Goal: Check status: Check status

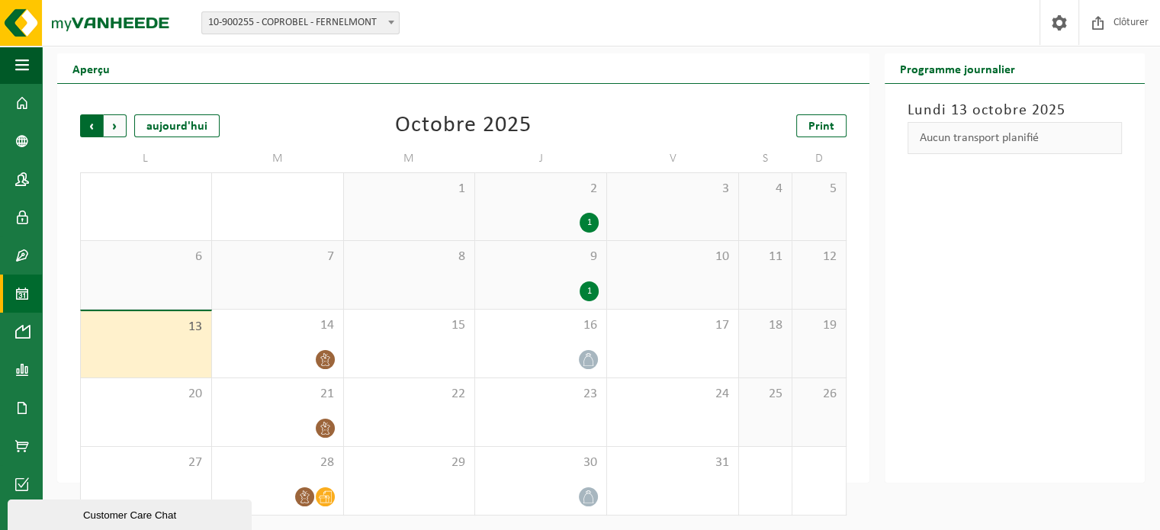
click at [116, 125] on span "Suivant" at bounding box center [115, 125] width 23 height 23
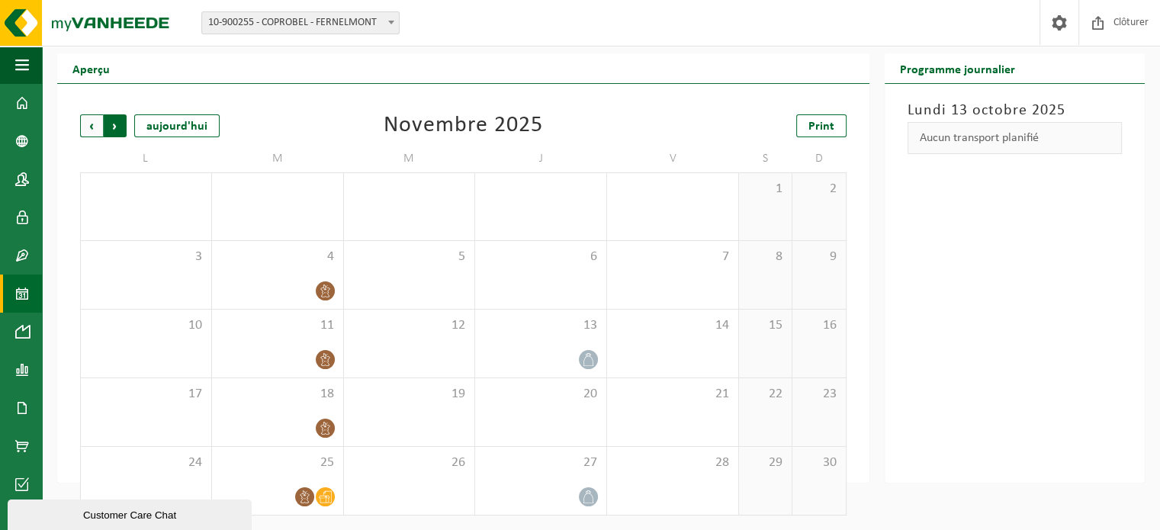
click at [94, 124] on span "Précédent" at bounding box center [91, 125] width 23 height 23
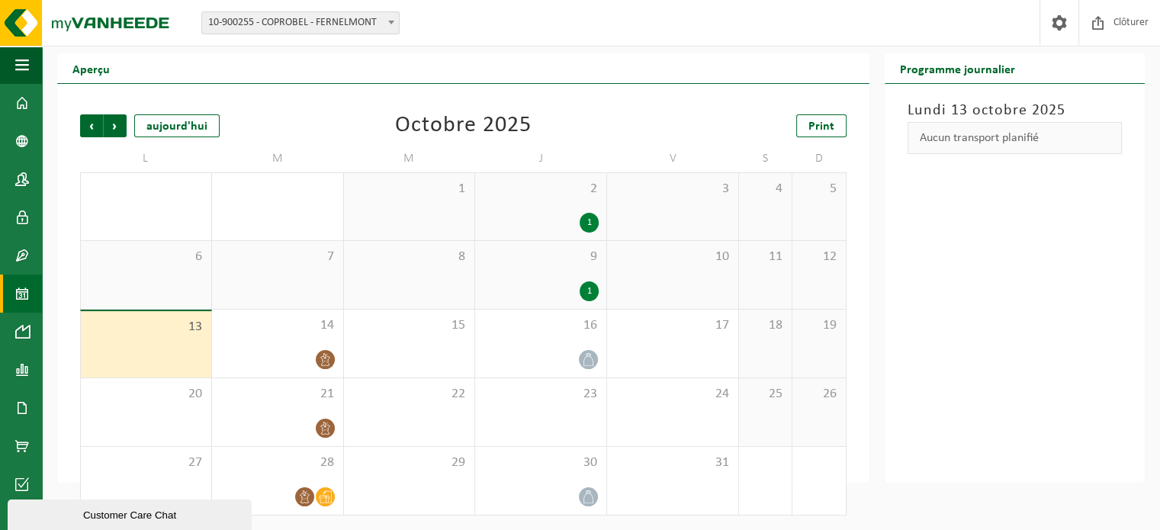
click at [94, 124] on span "Précédent" at bounding box center [91, 125] width 23 height 23
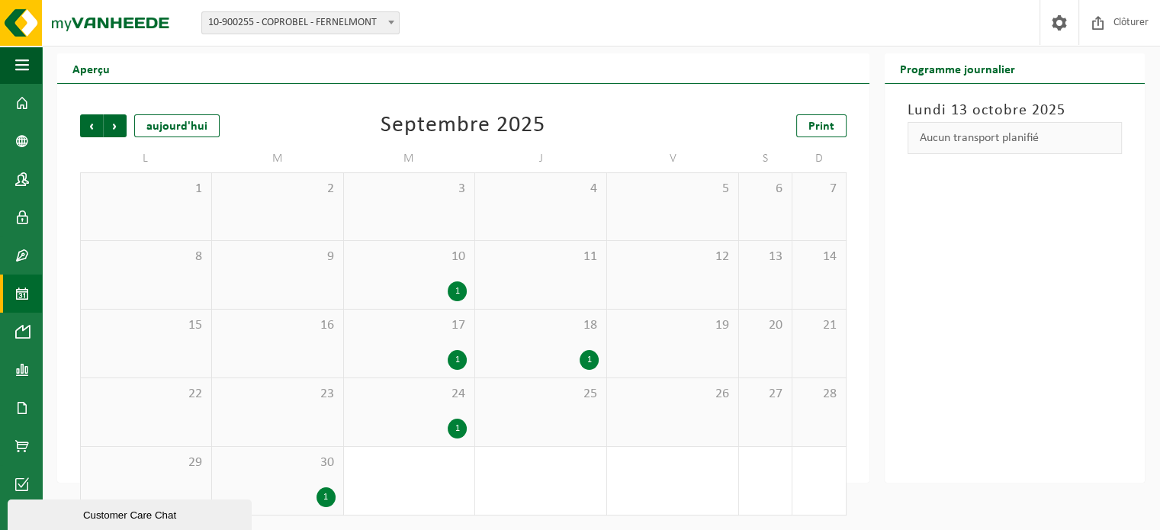
click at [94, 124] on span "Précédent" at bounding box center [91, 125] width 23 height 23
click at [110, 122] on span "Suivant" at bounding box center [115, 125] width 23 height 23
